Goal: Task Accomplishment & Management: Complete application form

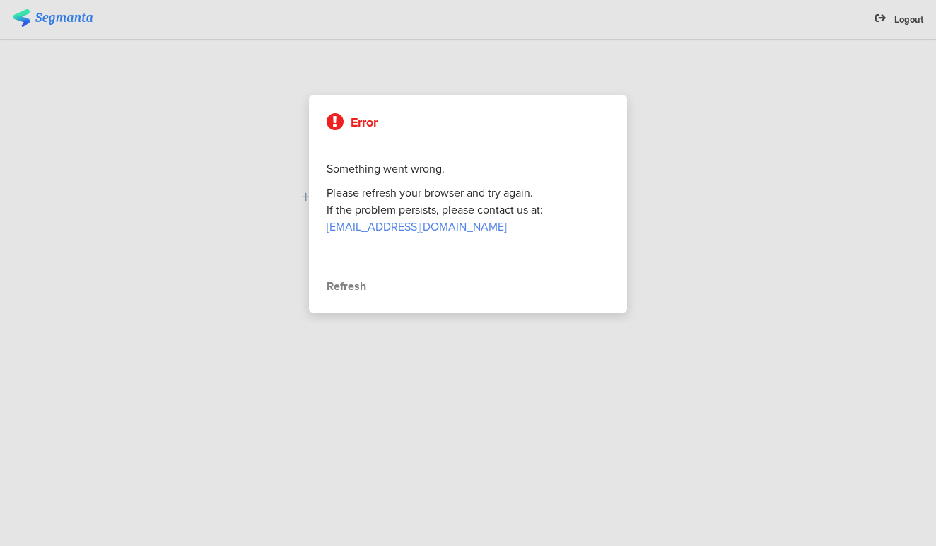
click at [349, 288] on div "Refresh" at bounding box center [468, 286] width 283 height 17
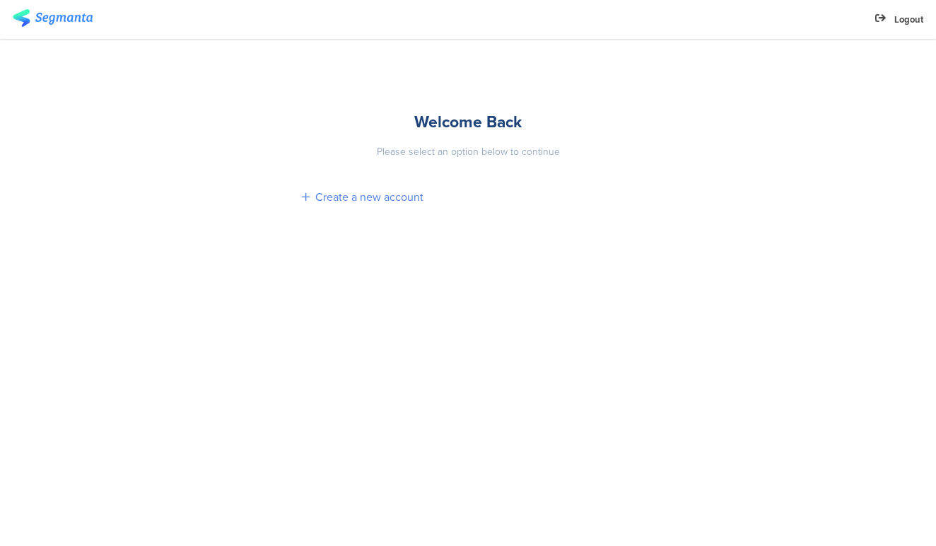
click at [367, 198] on div "Create a new account" at bounding box center [369, 197] width 108 height 16
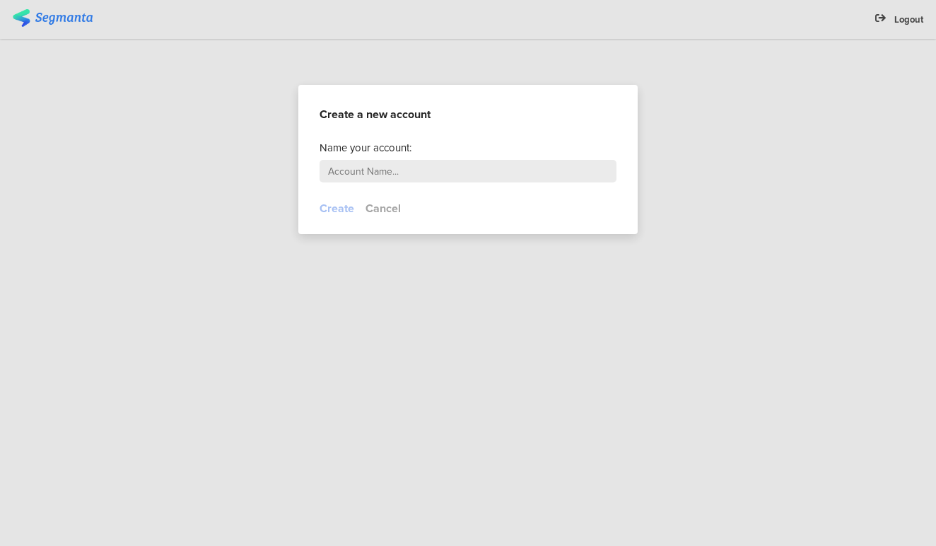
click at [398, 167] on input "text" at bounding box center [468, 171] width 297 height 23
type input "Rajesh Srimalani PG"
click at [337, 208] on button "Create" at bounding box center [337, 208] width 35 height 16
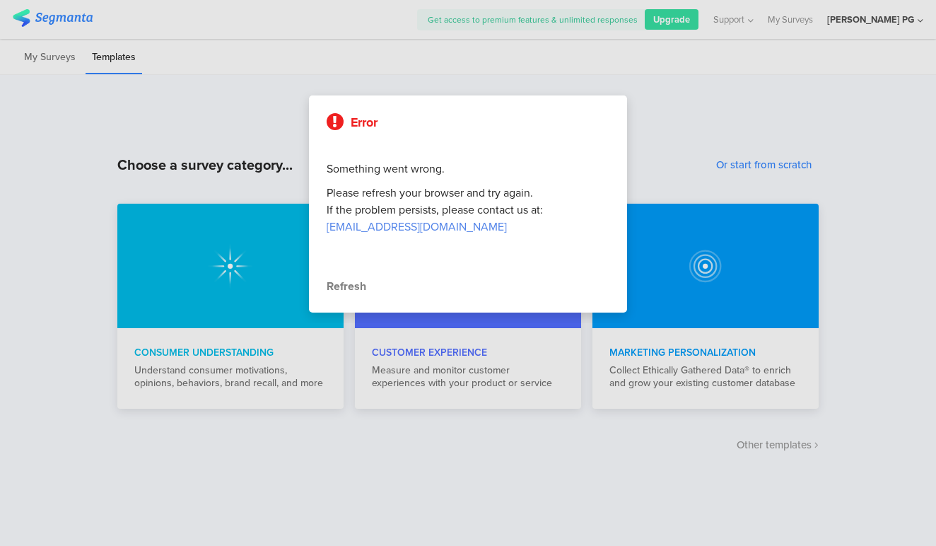
click at [346, 283] on div "Refresh" at bounding box center [468, 286] width 283 height 17
